Goal: Task Accomplishment & Management: Complete application form

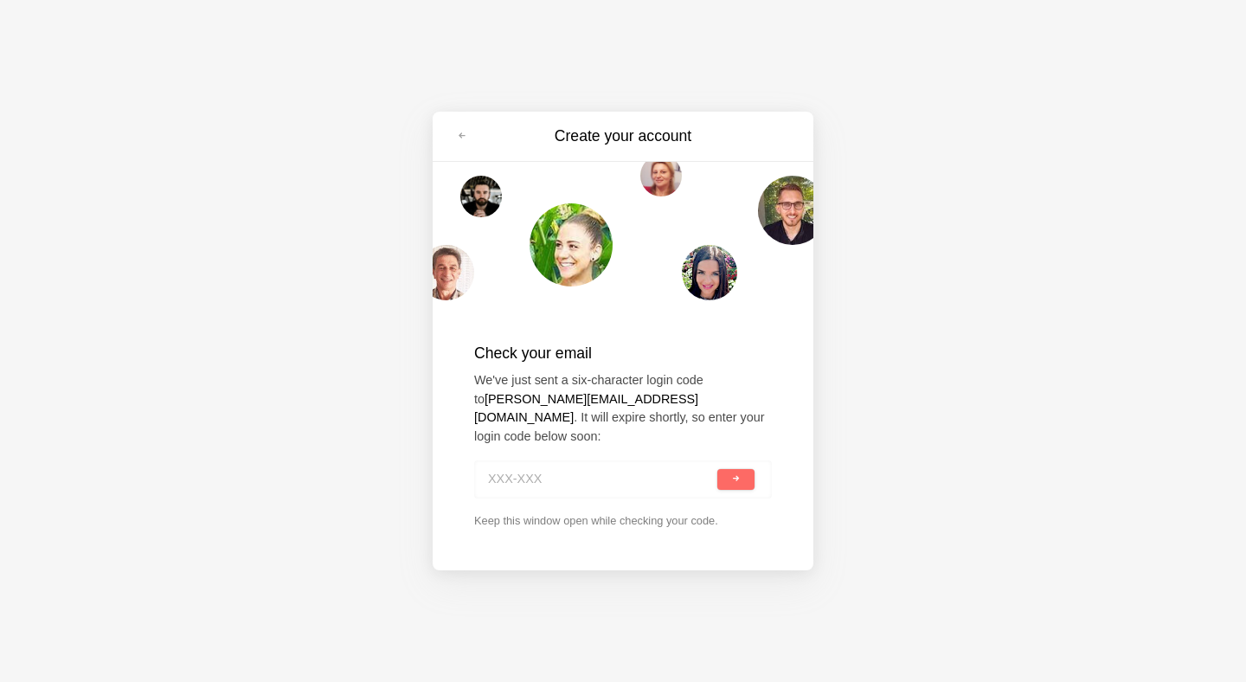
paste input "VKH-C51"
click at [717, 469] on button "submit" at bounding box center [735, 479] width 37 height 21
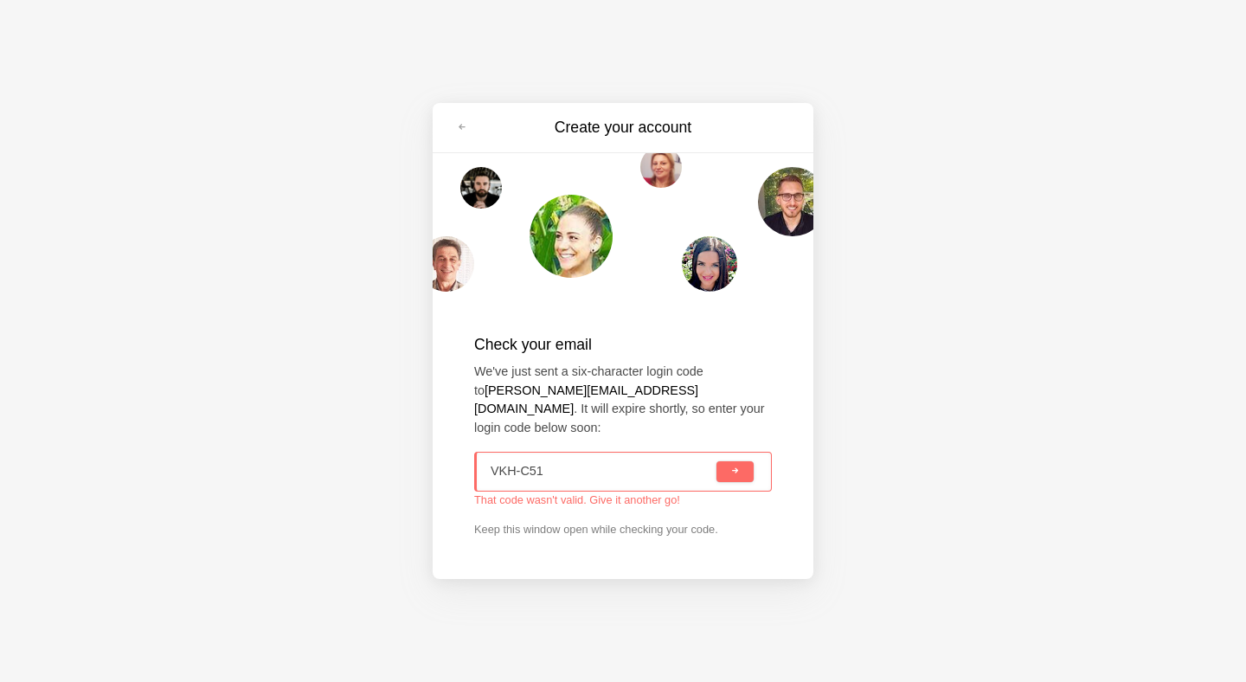
click at [523, 462] on input "VKH-C51" at bounding box center [601, 471] width 222 height 38
type input "VKH-C51"
click at [683, 524] on p "Keep this window open while checking your code." at bounding box center [623, 529] width 298 height 16
click at [465, 132] on span at bounding box center [462, 127] width 10 height 10
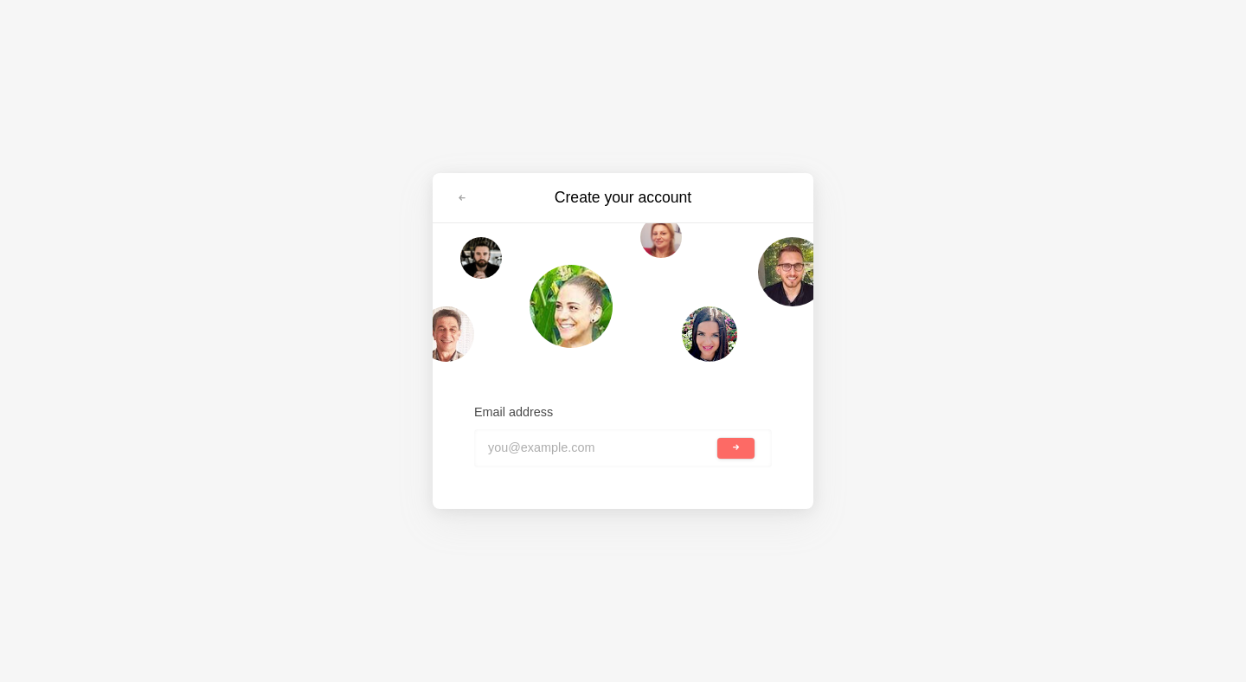
click at [647, 459] on input "email" at bounding box center [601, 448] width 226 height 38
type input "cathy.chensheng@gt.tech.gov.sg"
click at [717, 438] on button "submit" at bounding box center [735, 448] width 37 height 21
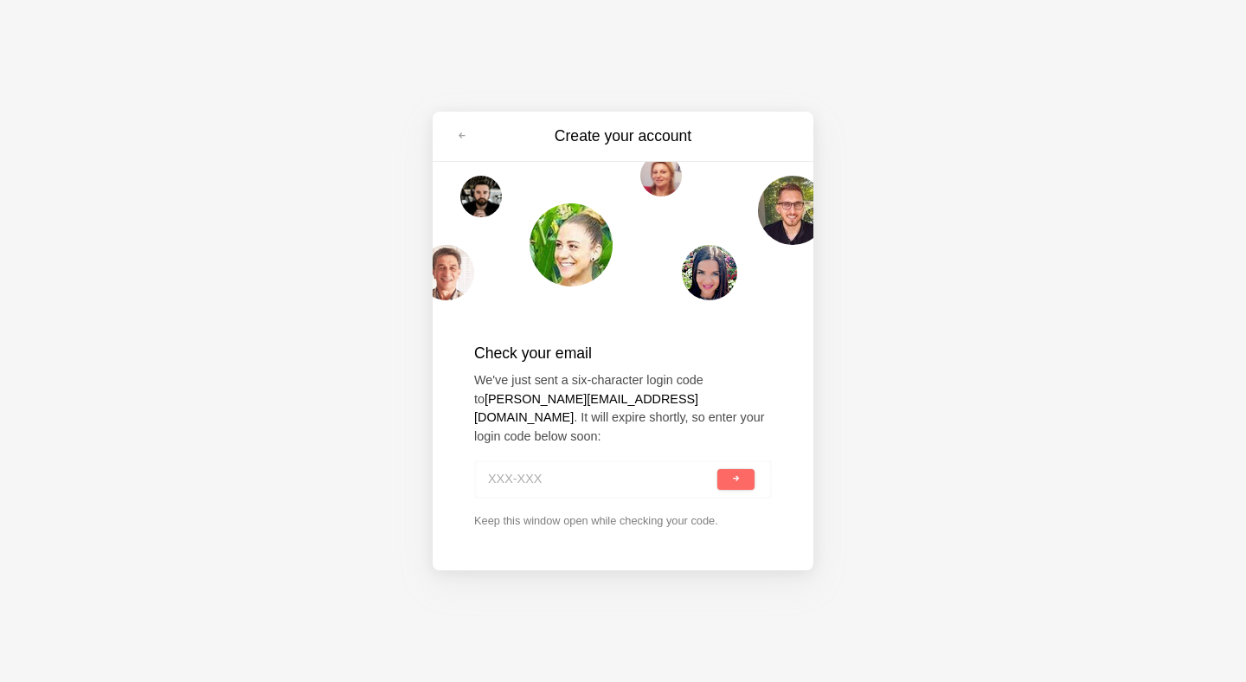
paste input "9YE-5XP"
type input "9YE-5XP"
click at [740, 469] on button "submit" at bounding box center [735, 479] width 37 height 21
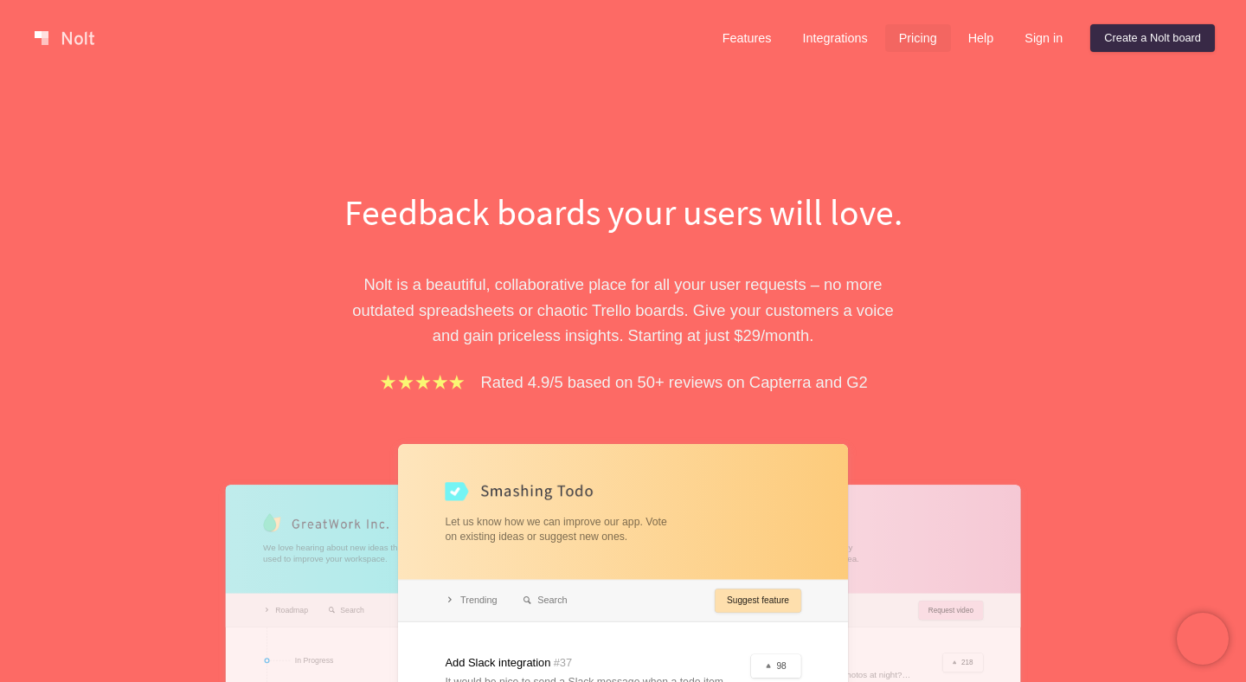
click at [909, 31] on link "Pricing" at bounding box center [918, 38] width 66 height 28
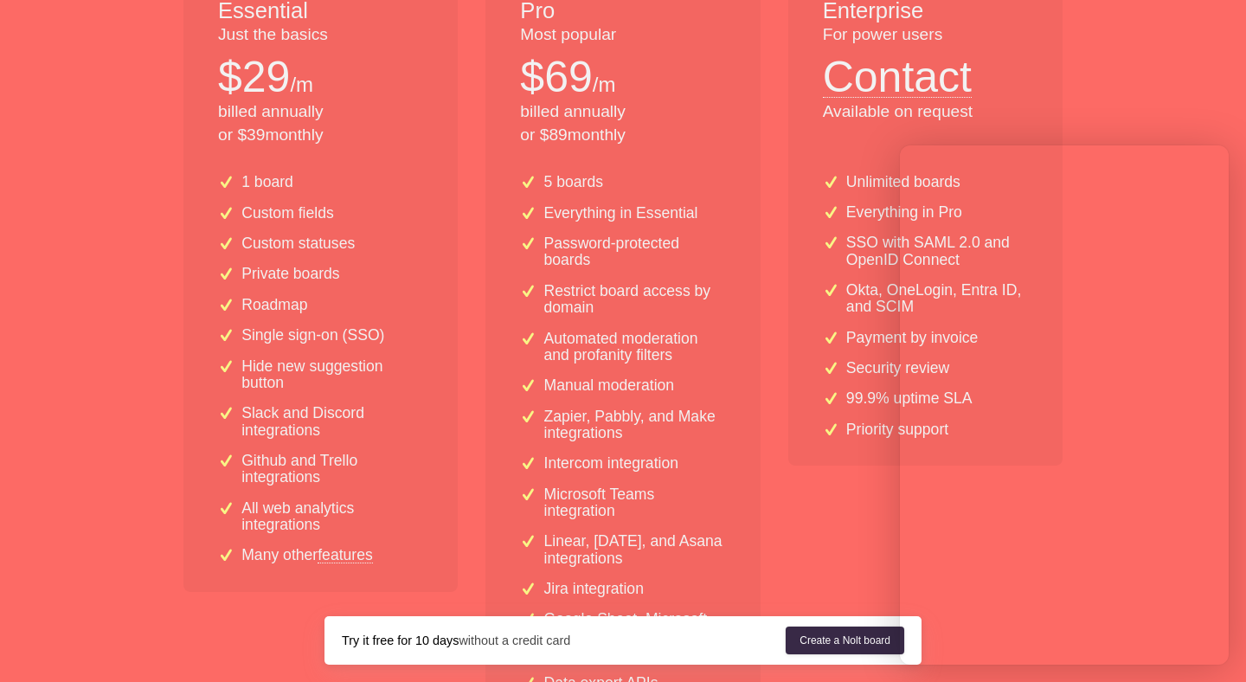
scroll to position [425, 0]
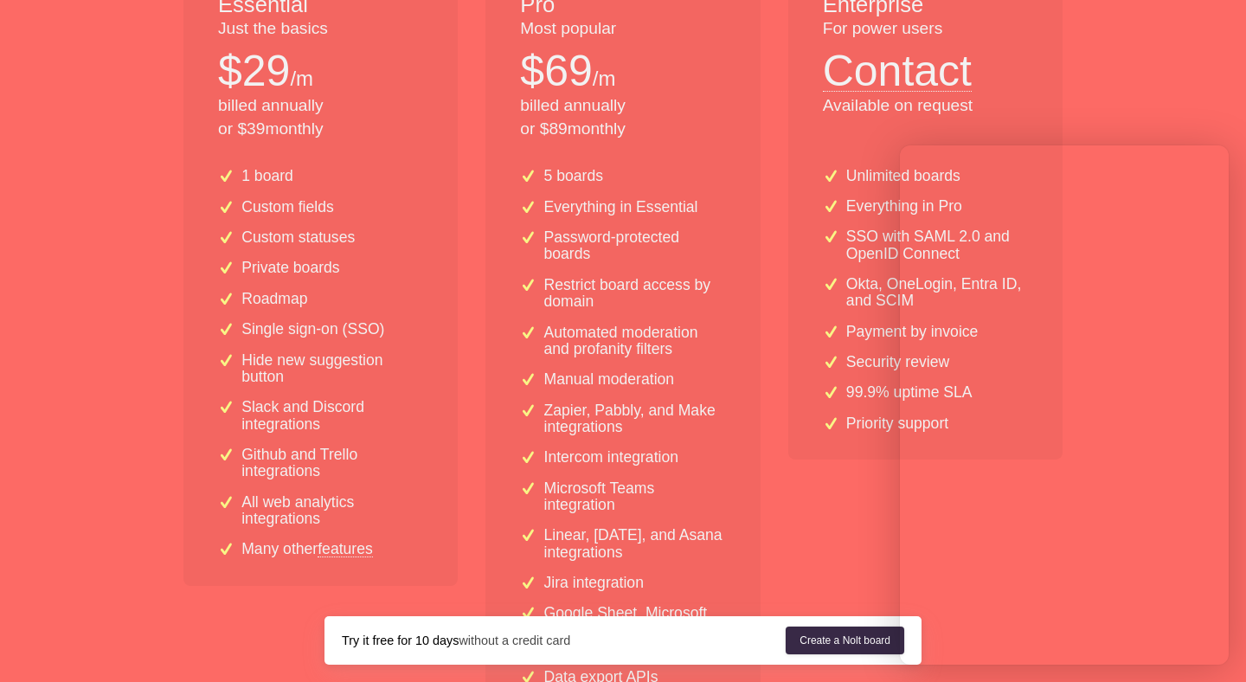
click at [334, 551] on link "features" at bounding box center [344, 549] width 55 height 16
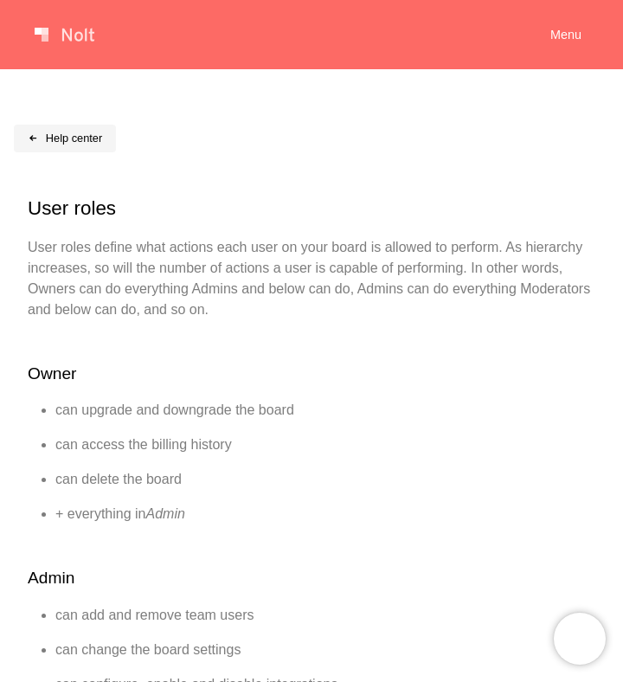
click at [47, 134] on link "Help center" at bounding box center [65, 139] width 102 height 28
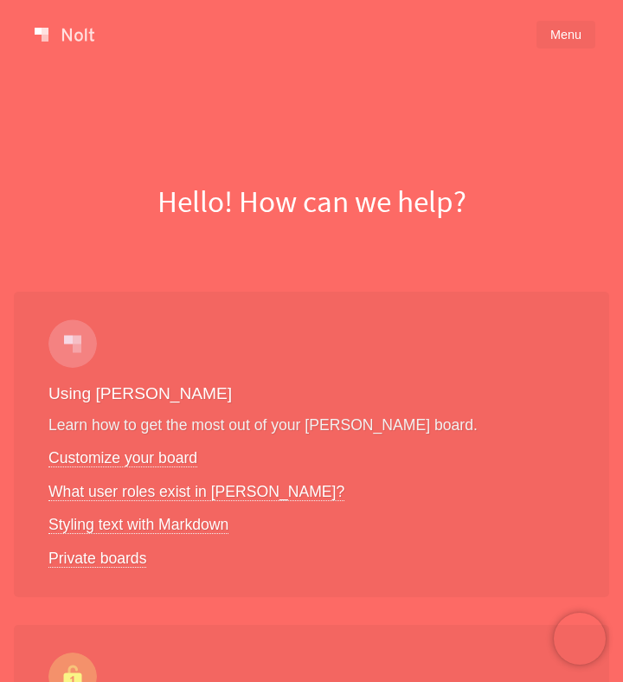
click at [548, 34] on link "Menu" at bounding box center [565, 35] width 59 height 28
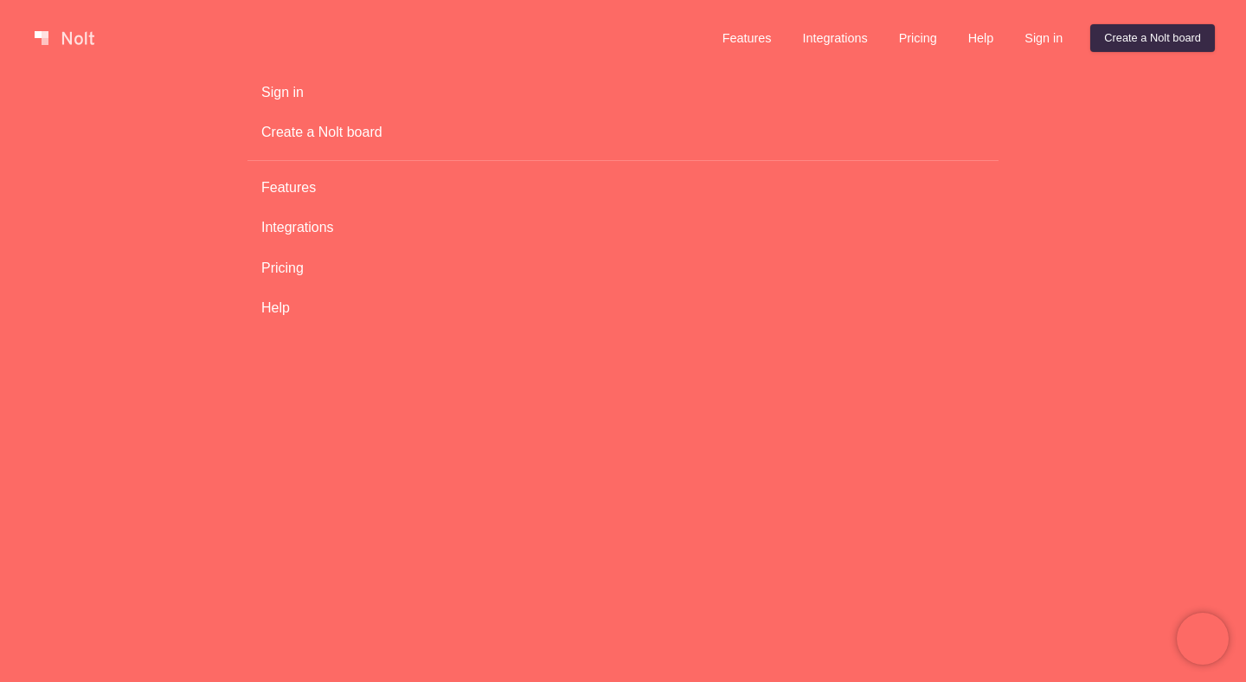
click at [312, 228] on link "Integrations" at bounding box center [622, 227] width 751 height 33
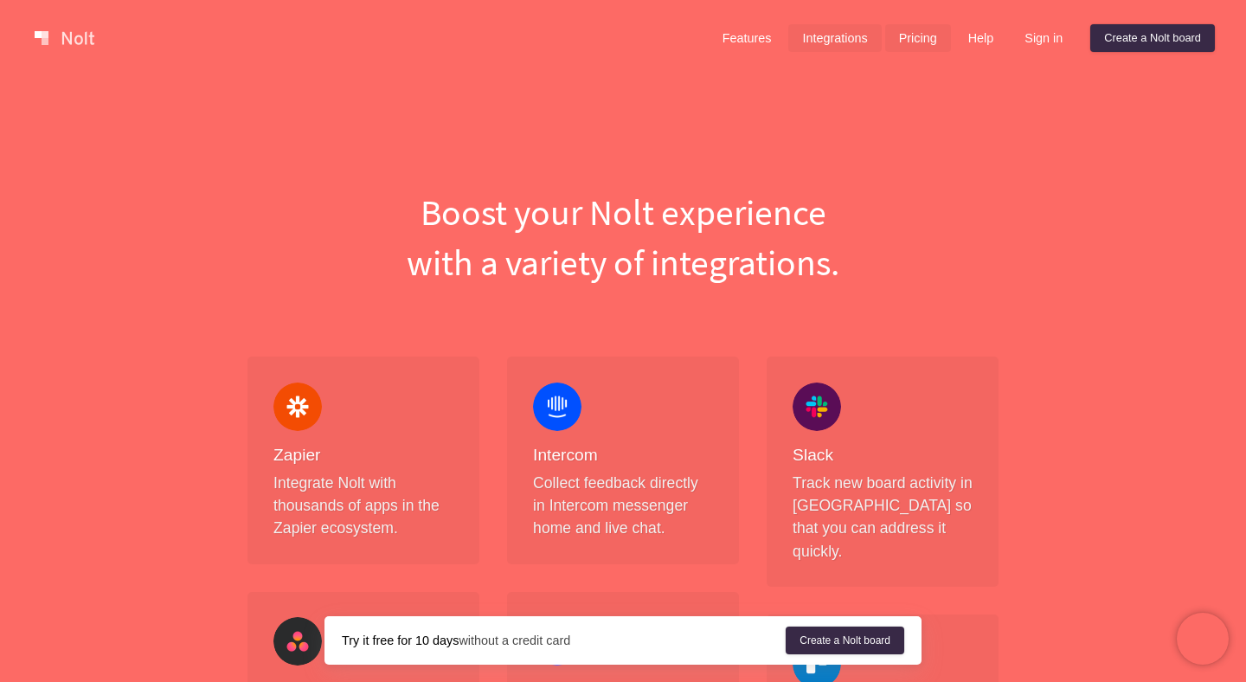
click at [622, 36] on link "Pricing" at bounding box center [918, 38] width 66 height 28
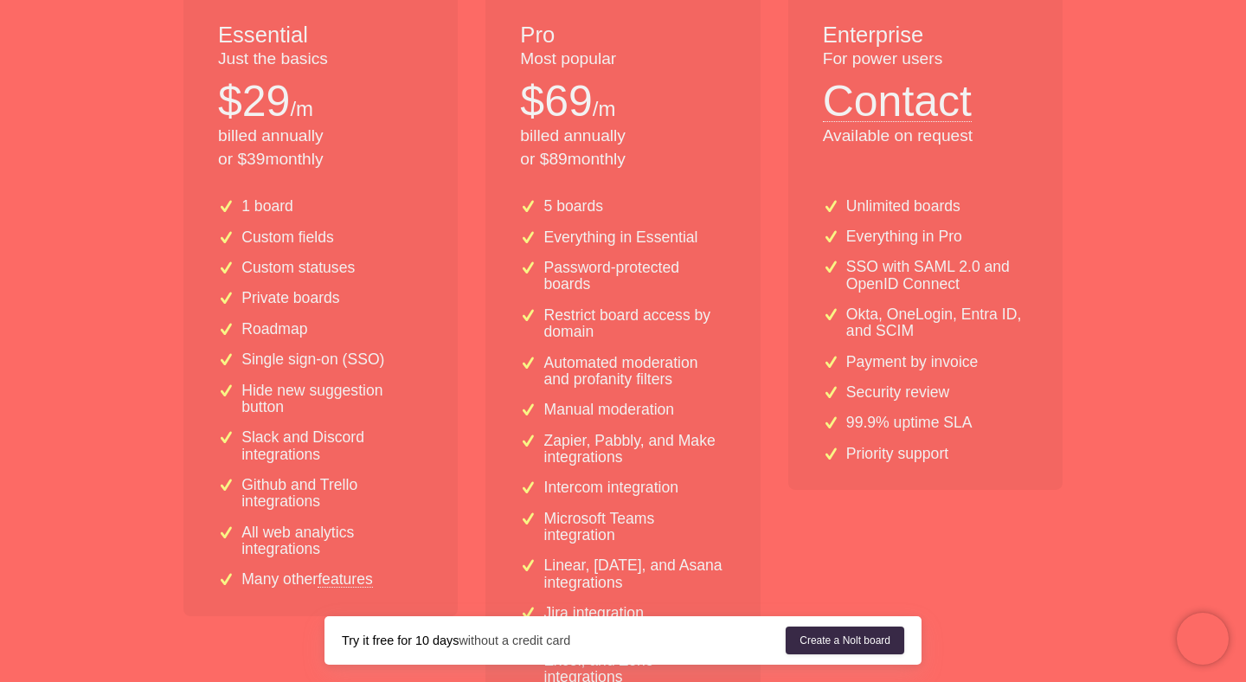
scroll to position [423, 0]
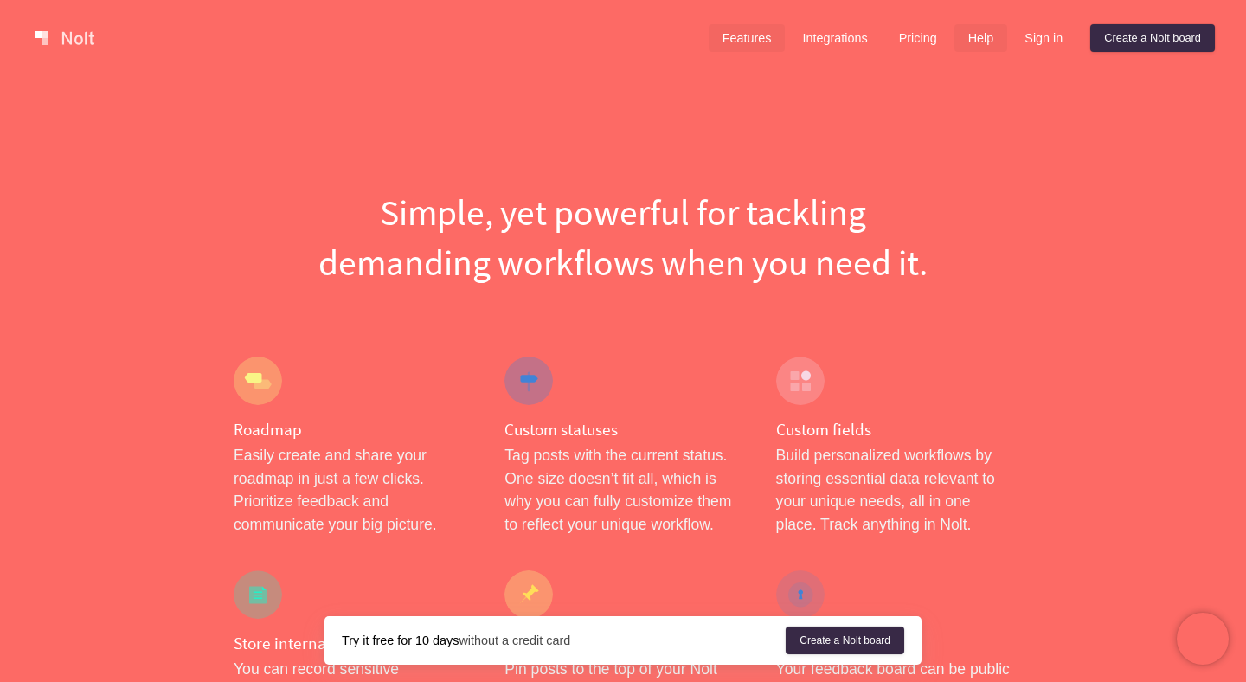
click at [971, 40] on link "Help" at bounding box center [981, 38] width 54 height 28
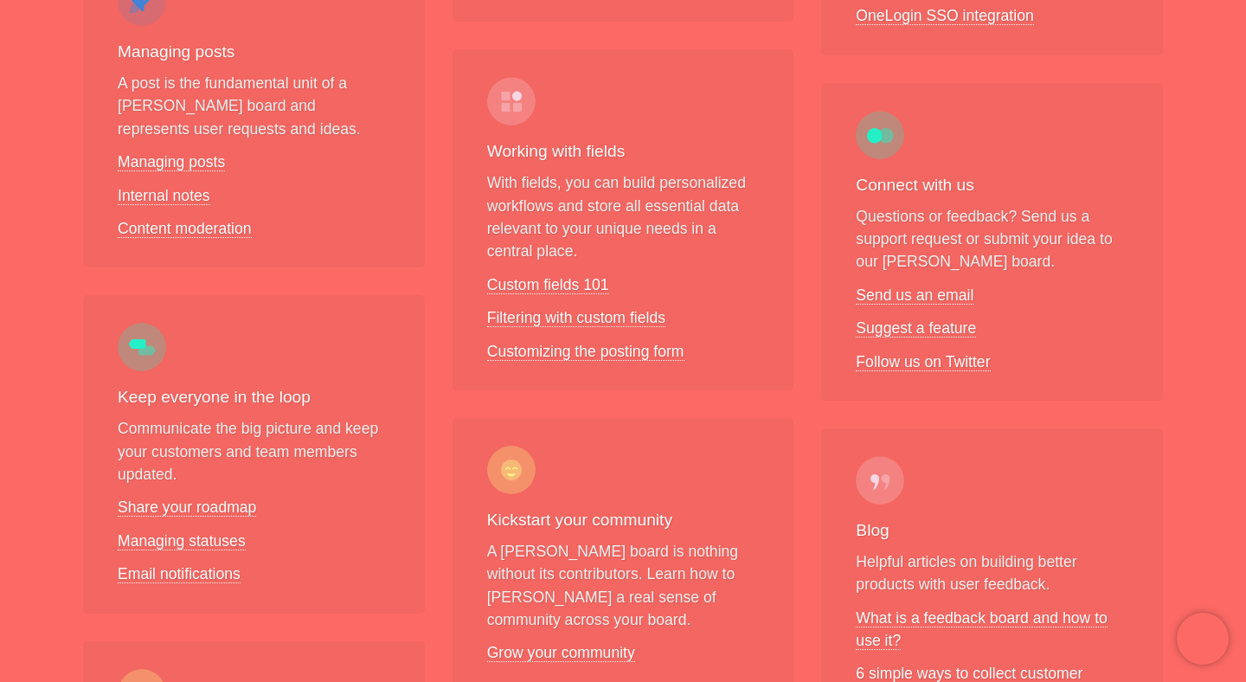
scroll to position [732, 0]
click at [926, 285] on link "Send us an email" at bounding box center [915, 294] width 118 height 18
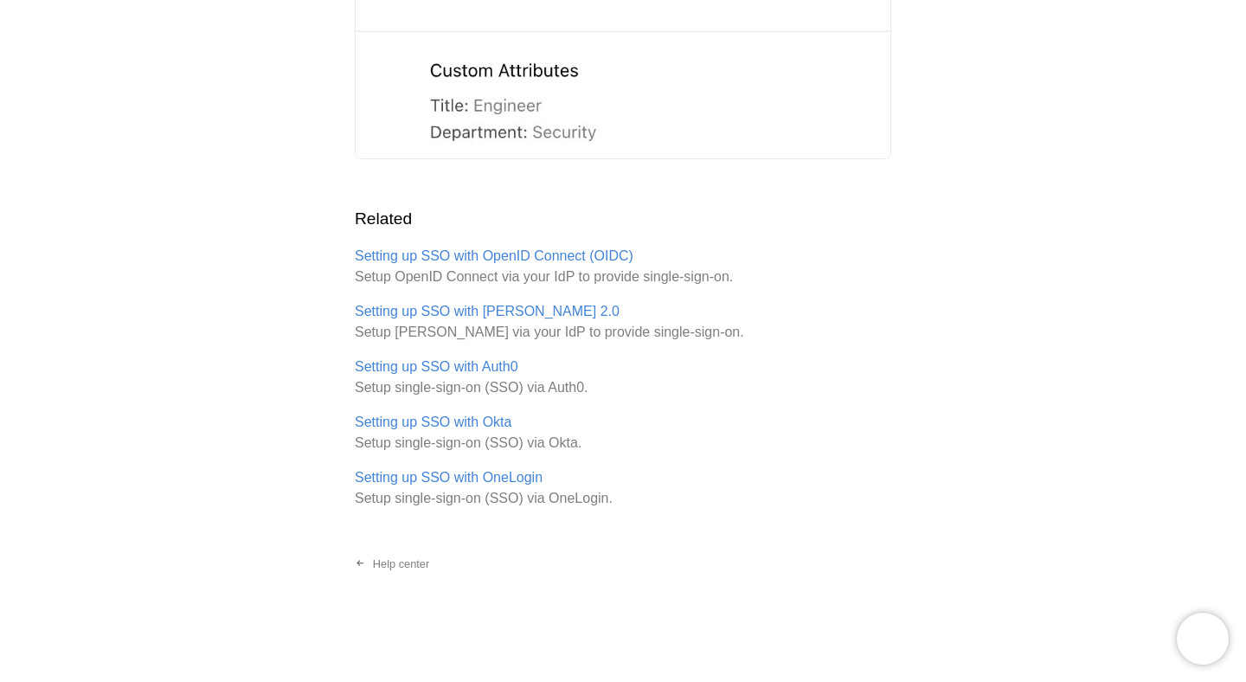
scroll to position [3380, 0]
